Goal: Navigation & Orientation: Find specific page/section

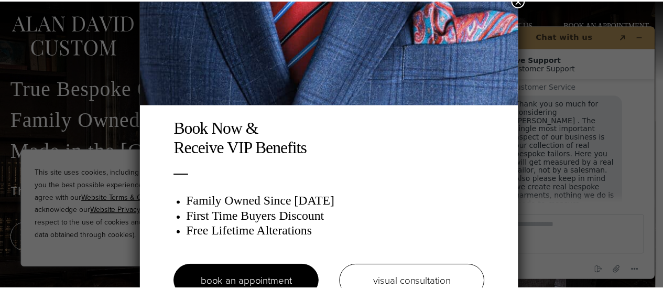
scroll to position [40, 0]
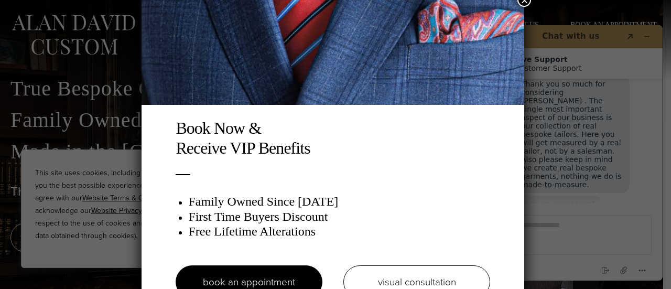
click at [526, 3] on button "×" at bounding box center [524, 0] width 14 height 14
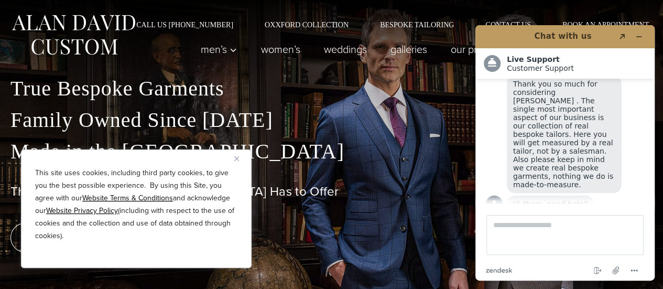
click at [234, 159] on div "This site uses cookies, including third party cookies, to give you the best pos…" at bounding box center [136, 208] width 231 height 118
drag, startPoint x: 236, startPoint y: 158, endPoint x: 232, endPoint y: 154, distance: 5.6
click at [236, 158] on img "Close" at bounding box center [236, 158] width 5 height 5
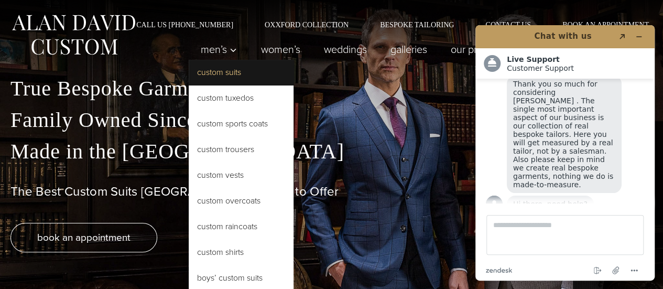
click at [214, 74] on link "Custom Suits" at bounding box center [241, 72] width 105 height 25
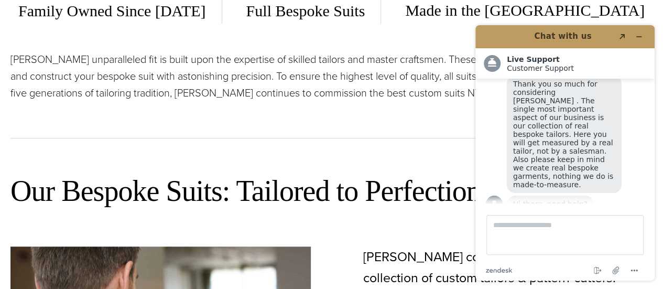
scroll to position [52, 0]
